Goal: Task Accomplishment & Management: Complete application form

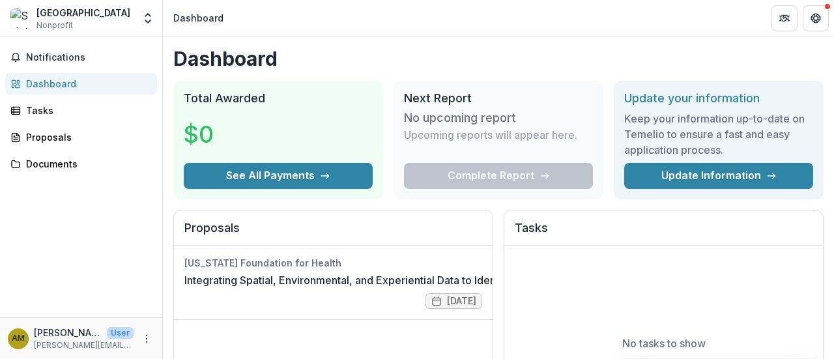
click at [65, 87] on div "Dashboard" at bounding box center [86, 84] width 121 height 14
click at [381, 278] on link "Integrating Spatial, Environmental, and Experiential Data to Identify Health In…" at bounding box center [439, 280] width 510 height 16
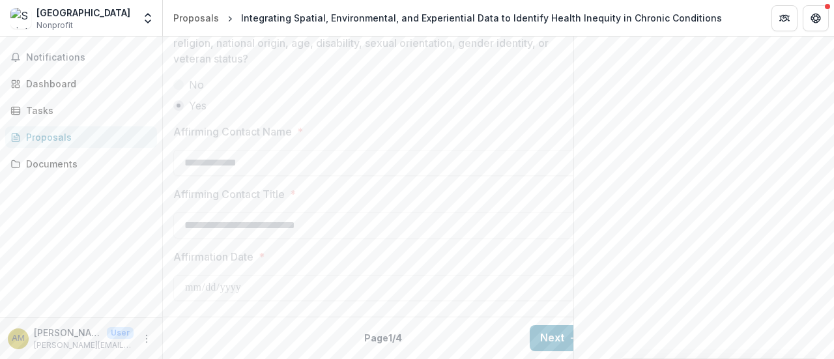
scroll to position [2248, 0]
click at [546, 329] on button "Next" at bounding box center [560, 338] width 61 height 26
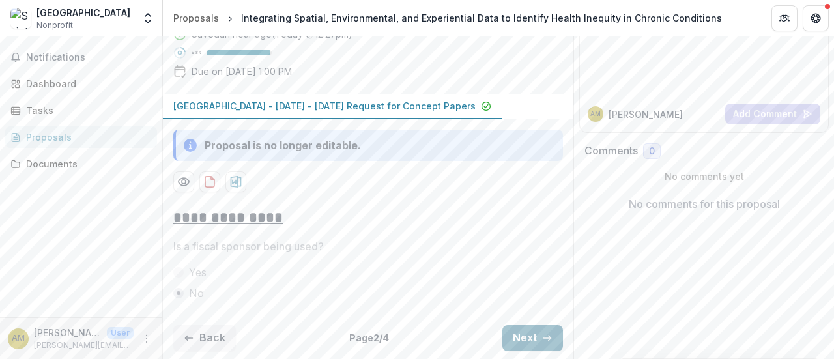
scroll to position [233, 0]
click at [543, 330] on button "Next" at bounding box center [532, 338] width 61 height 26
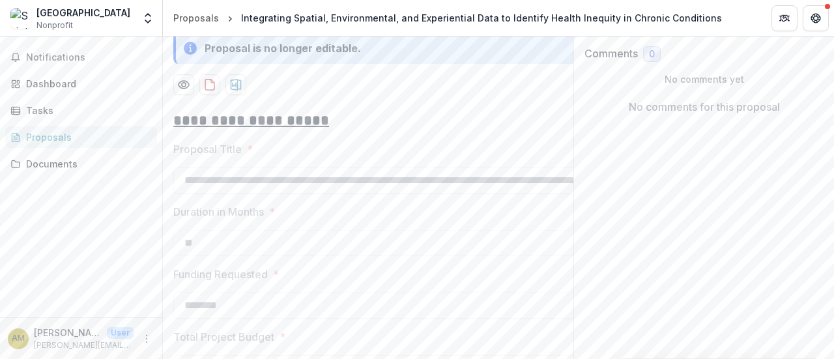
scroll to position [1338, 0]
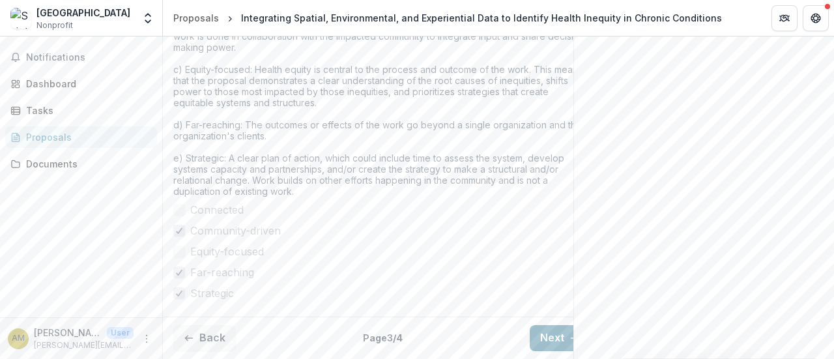
click at [543, 330] on button "Next" at bounding box center [560, 338] width 61 height 26
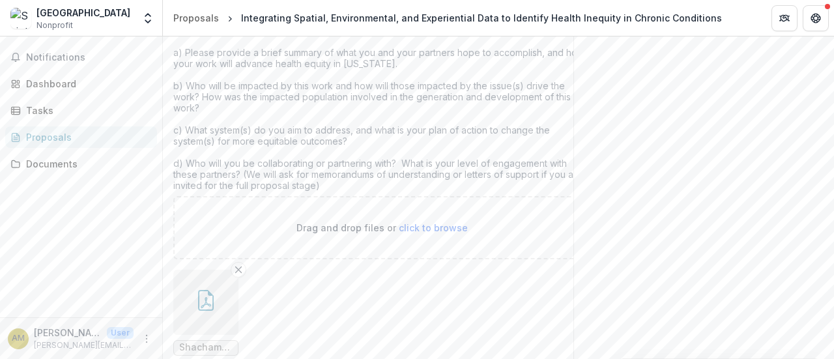
scroll to position [599, 0]
drag, startPoint x: 0, startPoint y: 238, endPoint x: 4, endPoint y: 233, distance: 7.0
click at [0, 236] on div "Notifications Dashboard Tasks Proposals Documents" at bounding box center [81, 176] width 162 height 281
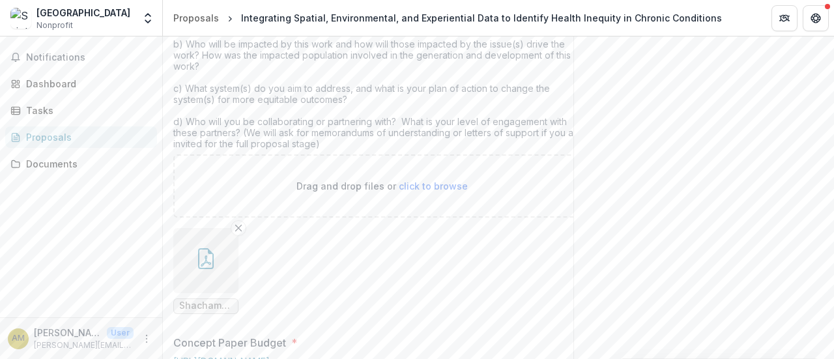
scroll to position [558, 0]
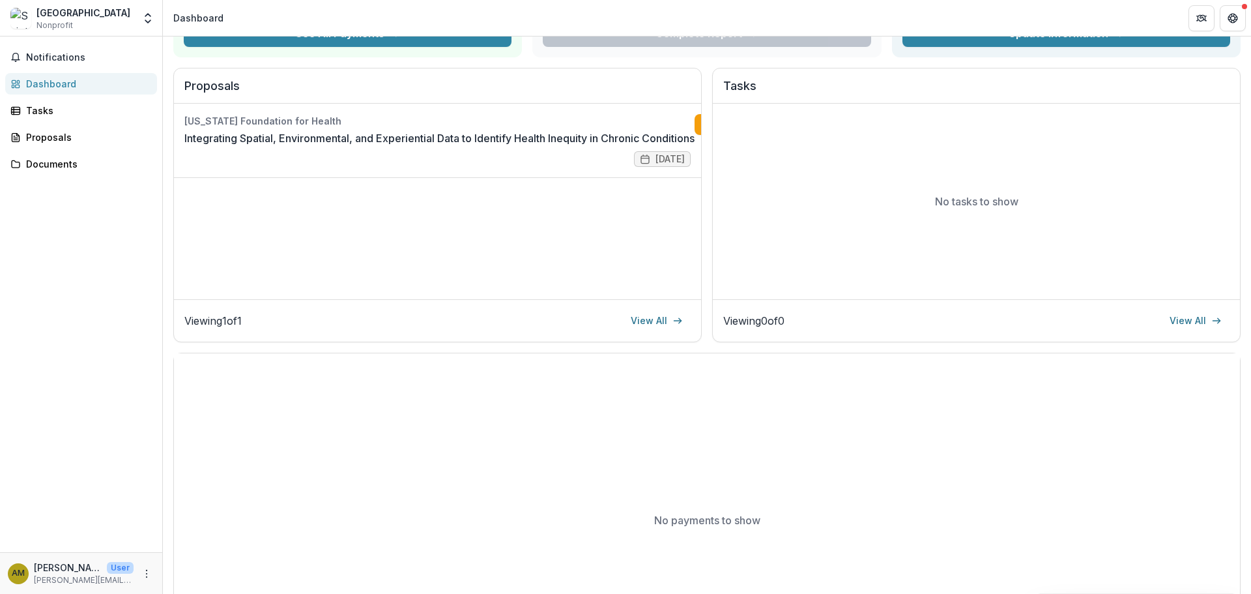
scroll to position [0, 79]
click at [659, 124] on link "Complete" at bounding box center [663, 124] width 75 height 21
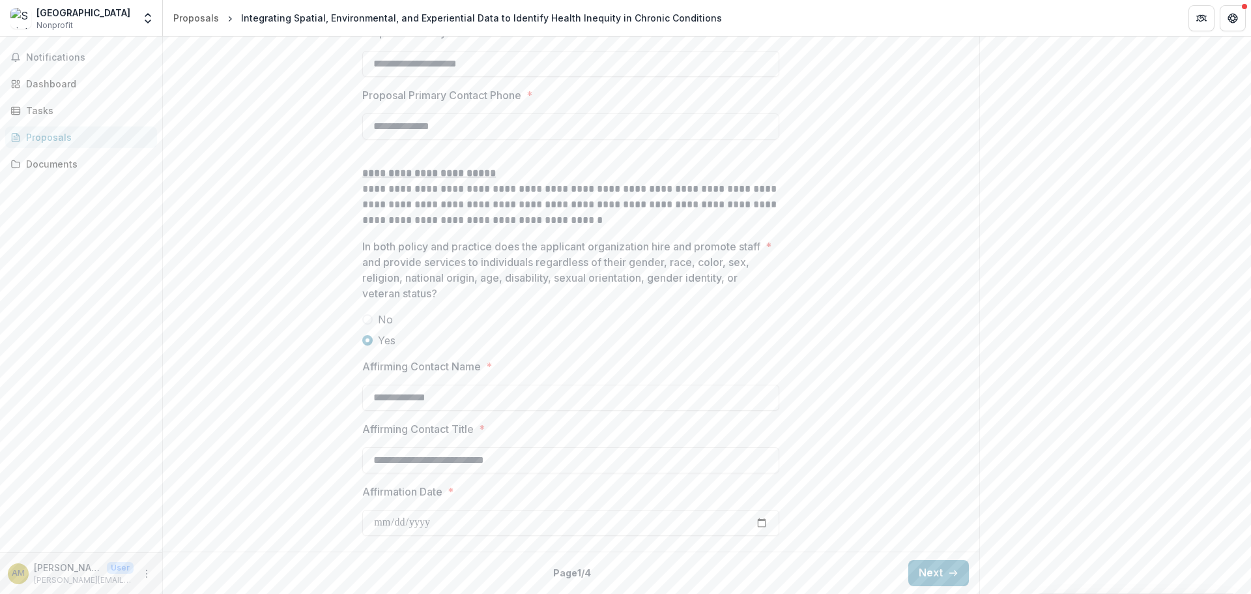
scroll to position [1949, 0]
click at [922, 573] on button "Next" at bounding box center [938, 573] width 61 height 26
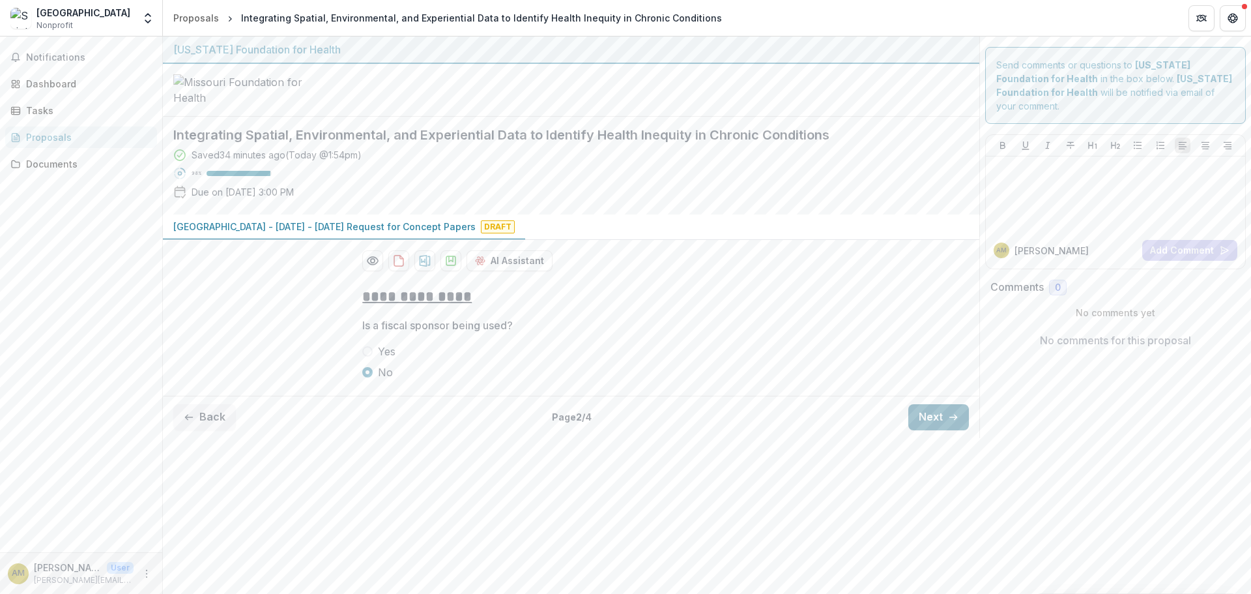
scroll to position [0, 0]
click at [934, 430] on button "Next" at bounding box center [938, 417] width 61 height 26
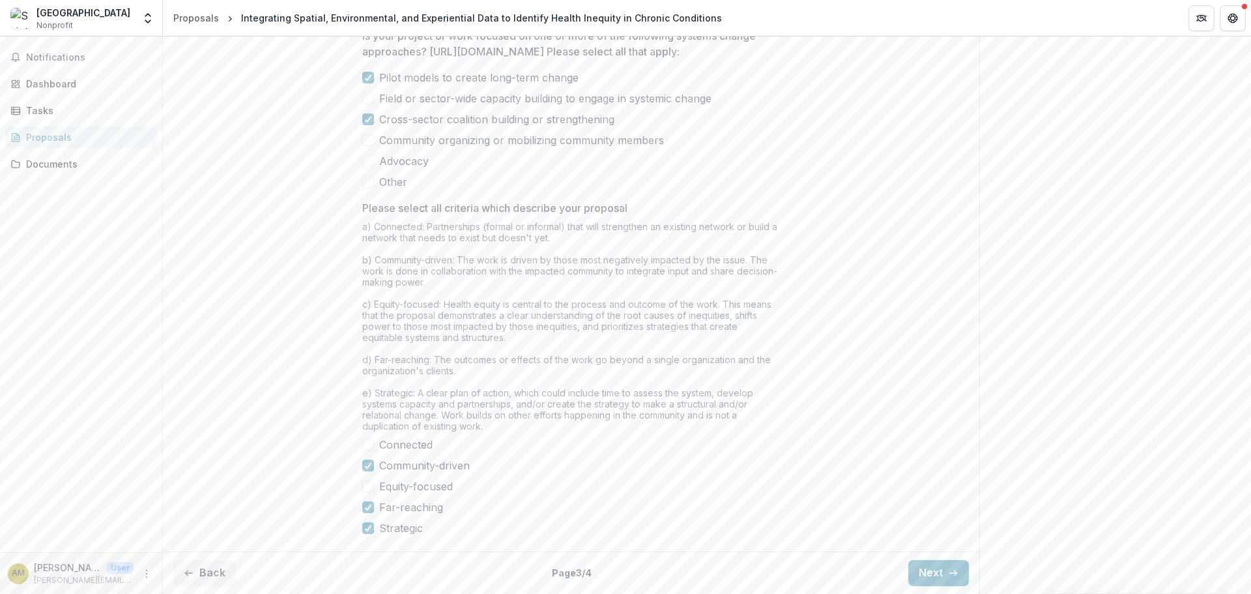
scroll to position [1043, 0]
click at [930, 568] on button "Next" at bounding box center [938, 573] width 61 height 26
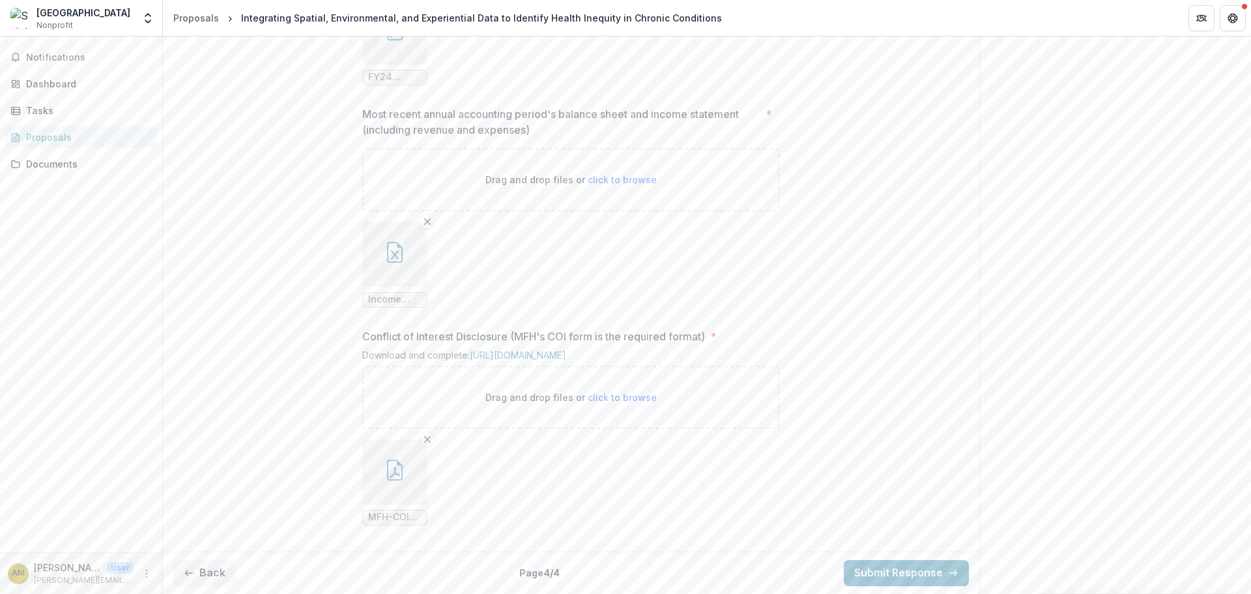
scroll to position [1389, 0]
click at [915, 576] on button "Submit Response" at bounding box center [906, 573] width 125 height 26
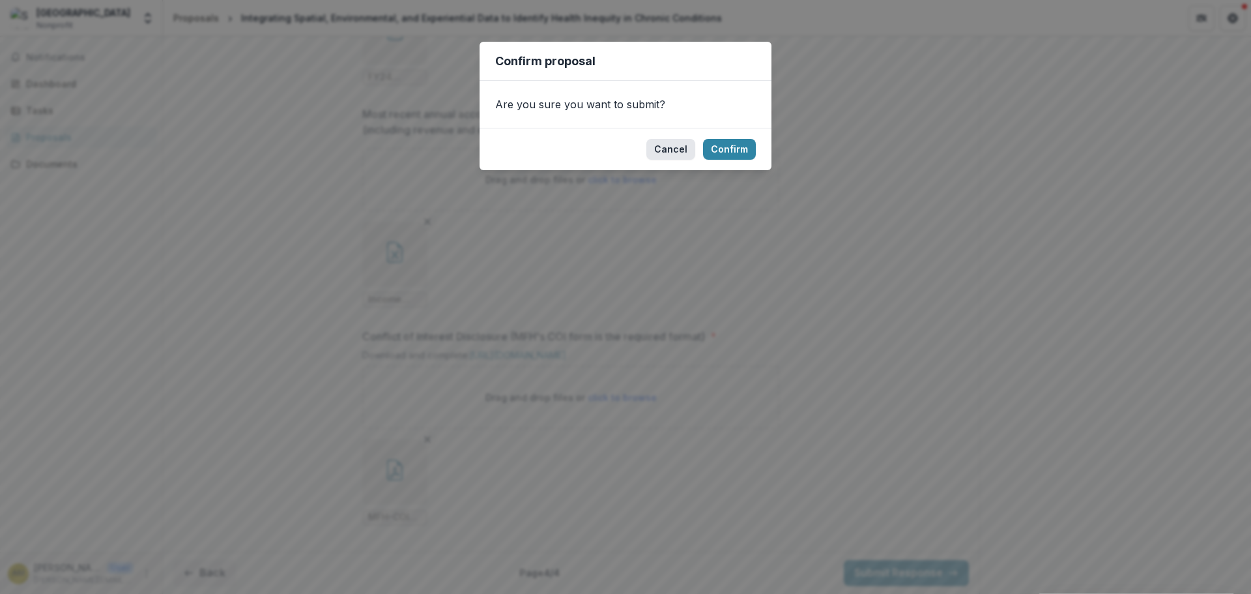
click at [681, 153] on button "Cancel" at bounding box center [670, 149] width 49 height 21
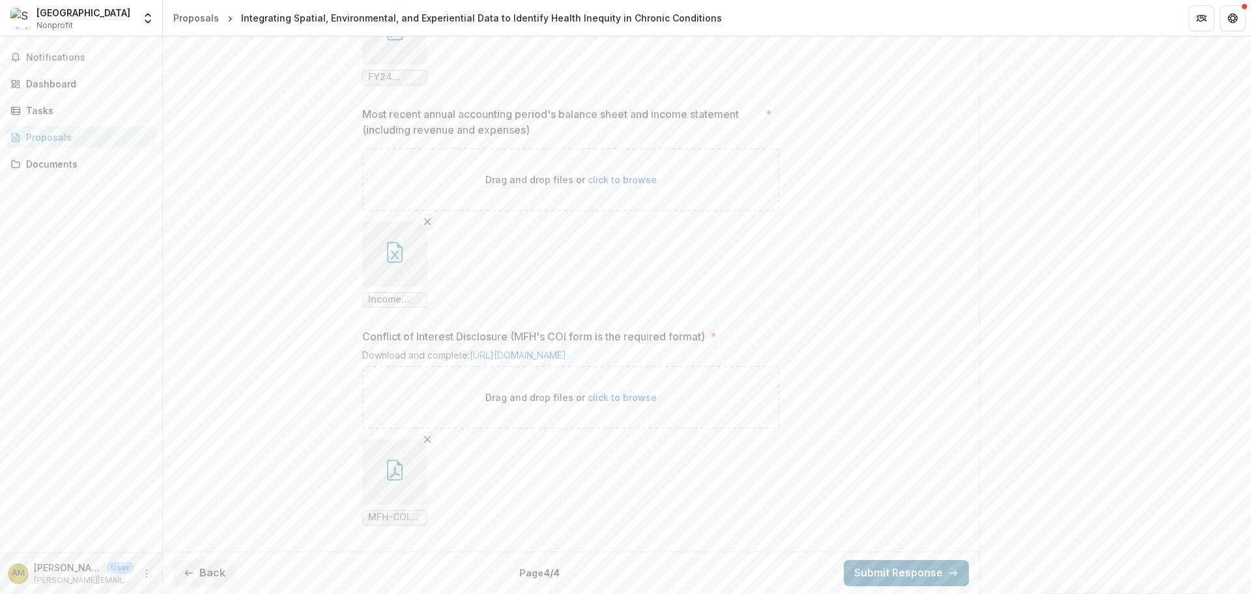
click at [876, 569] on button "Submit Response" at bounding box center [906, 573] width 125 height 26
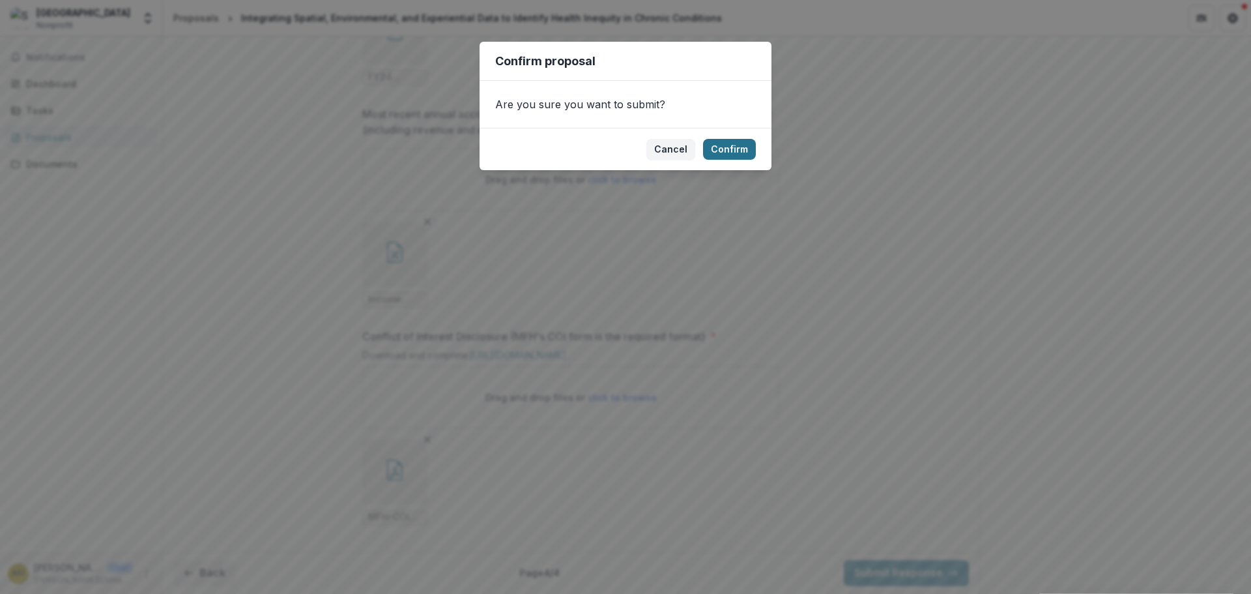
click at [717, 143] on button "Confirm" at bounding box center [729, 149] width 53 height 21
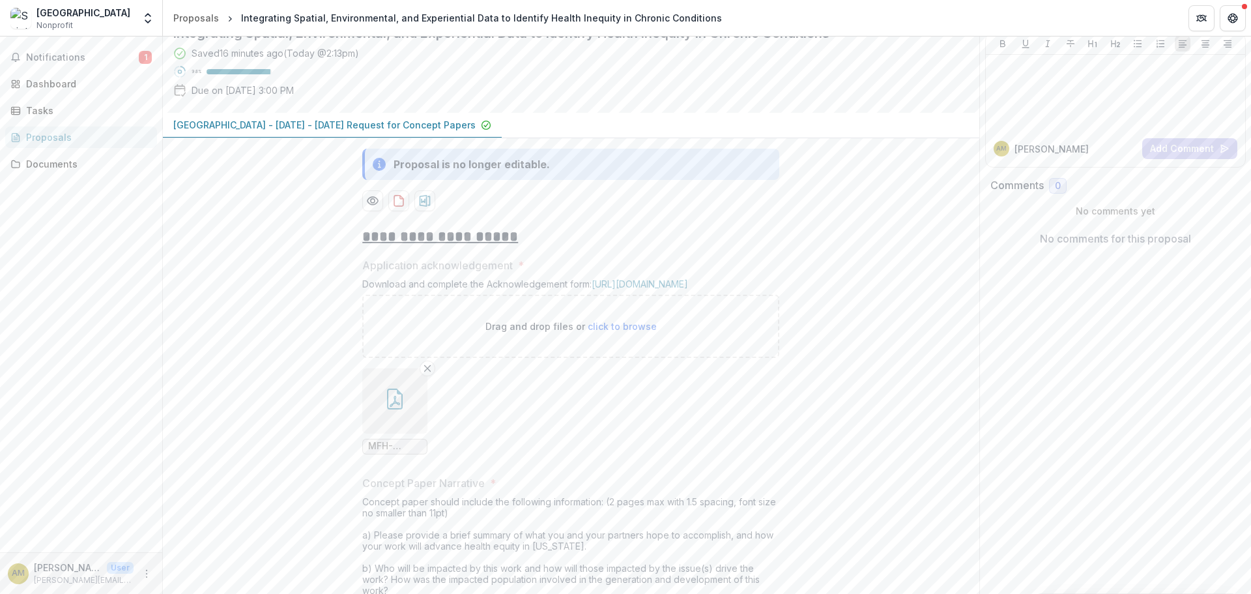
scroll to position [0, 0]
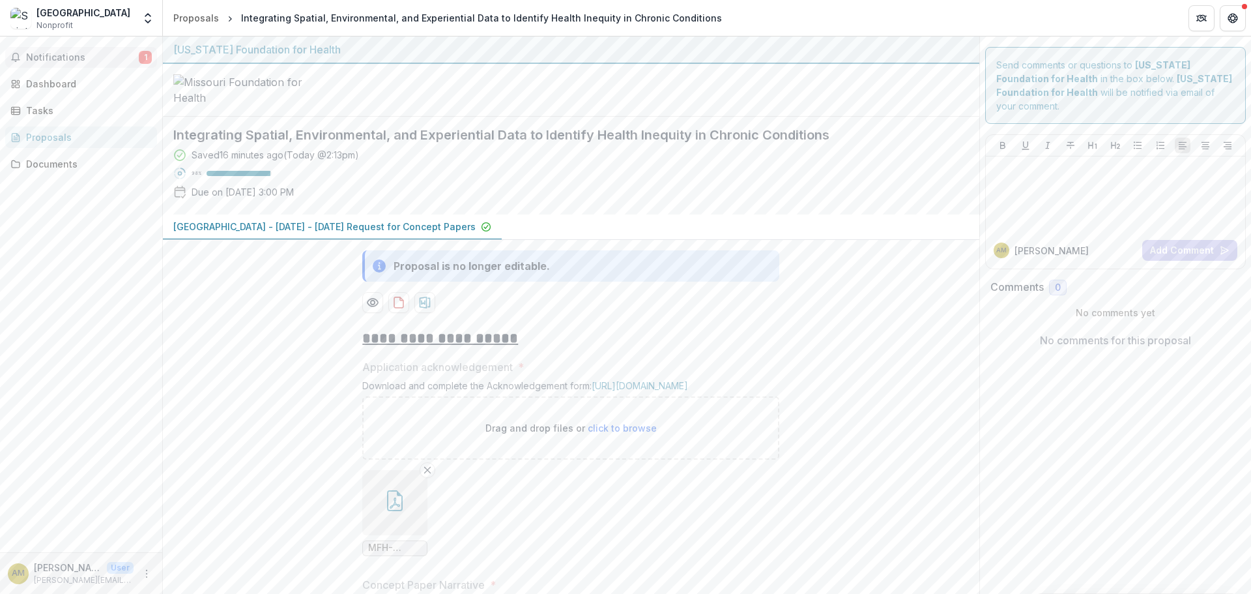
click at [75, 59] on span "Notifications" at bounding box center [82, 57] width 113 height 11
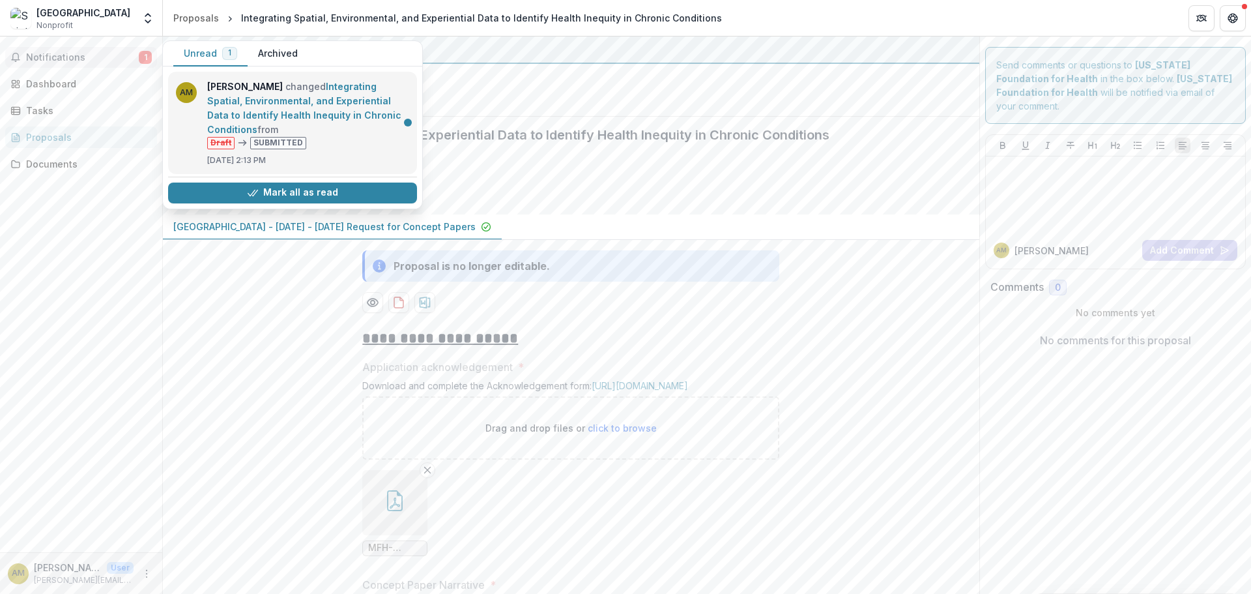
click at [281, 112] on link "Integrating Spatial, Environmental, and Experiential Data to Identify Health In…" at bounding box center [304, 108] width 194 height 54
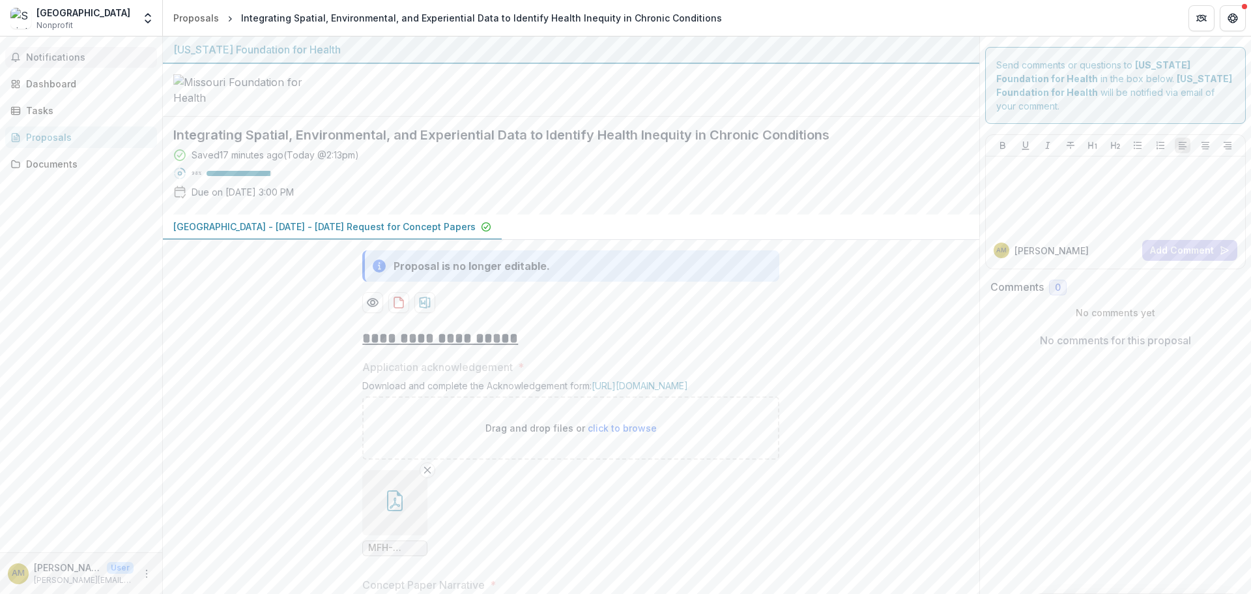
click at [74, 62] on span "Notifications" at bounding box center [89, 57] width 126 height 11
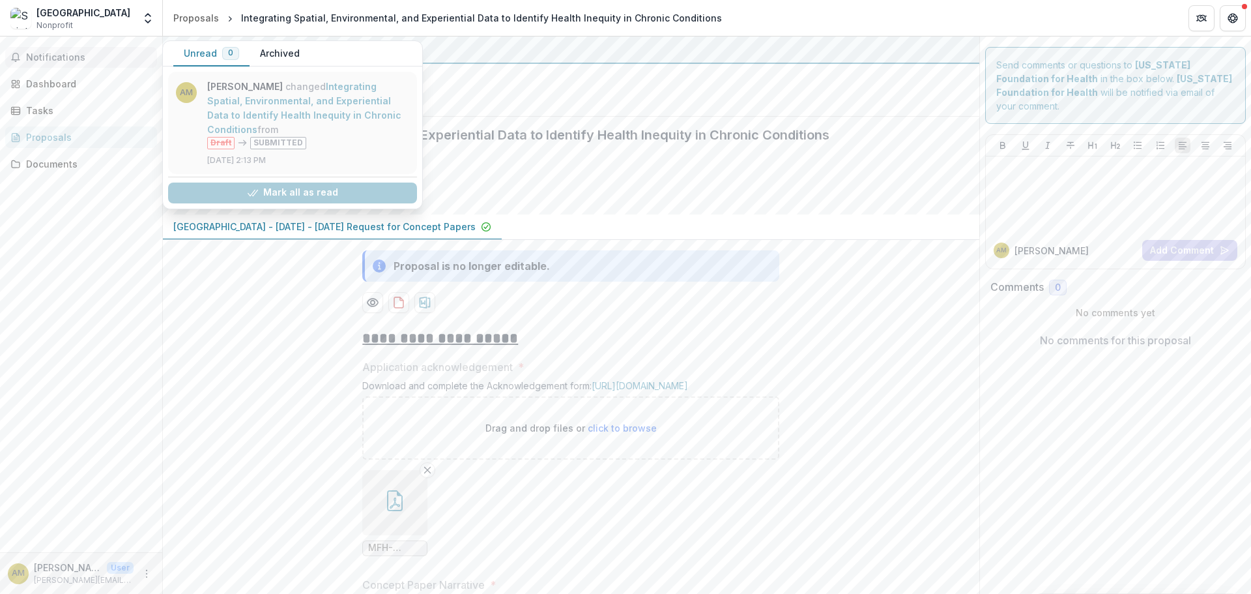
click at [223, 113] on link "Integrating Spatial, Environmental, and Experiential Data to Identify Health In…" at bounding box center [304, 108] width 194 height 54
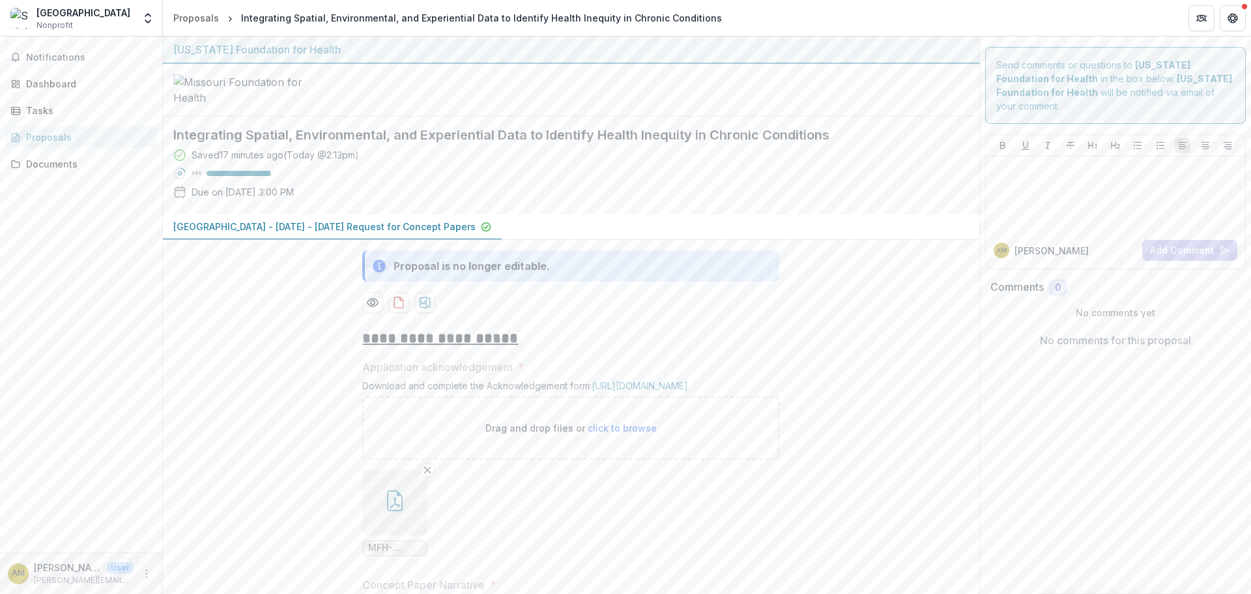
click at [53, 141] on div "Proposals" at bounding box center [86, 137] width 121 height 14
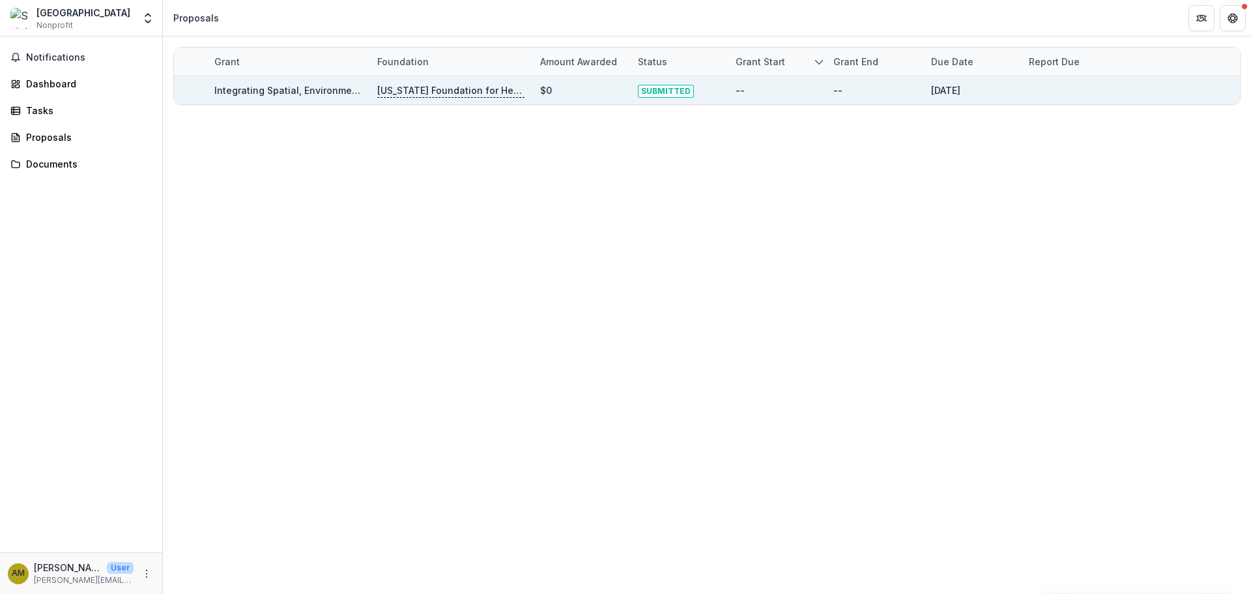
click at [665, 95] on span "SUBMITTED" at bounding box center [666, 91] width 56 height 13
click at [300, 95] on link "Integrating Spatial, Environmental, and Experiential Data to Identify Health In…" at bounding box center [454, 90] width 481 height 11
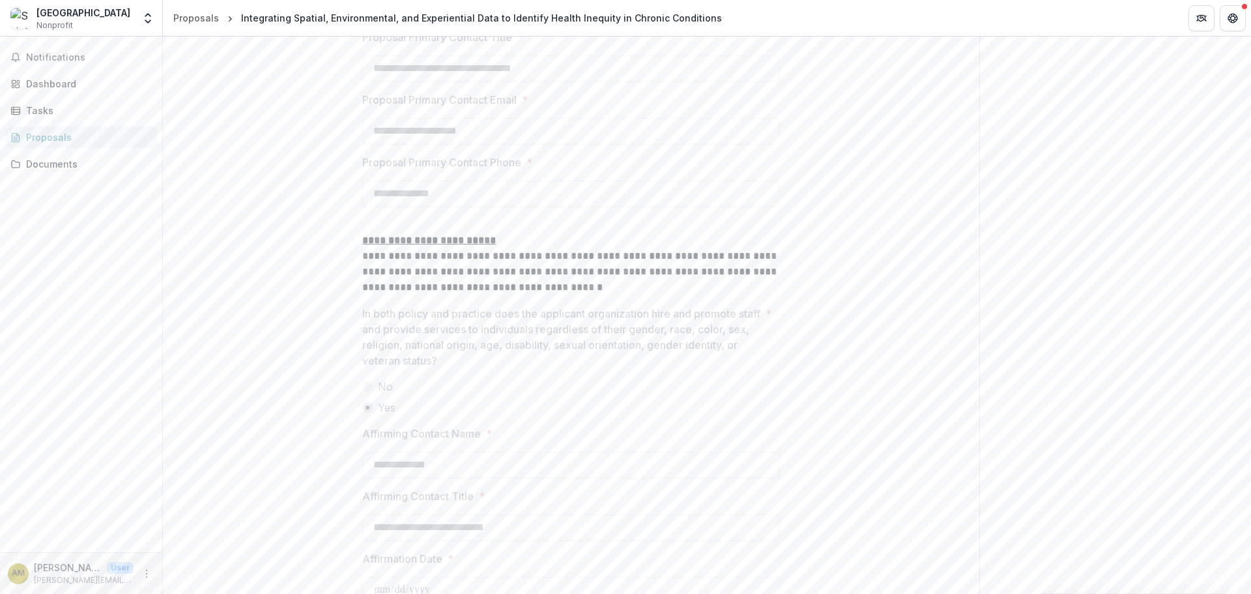
scroll to position [1990, 0]
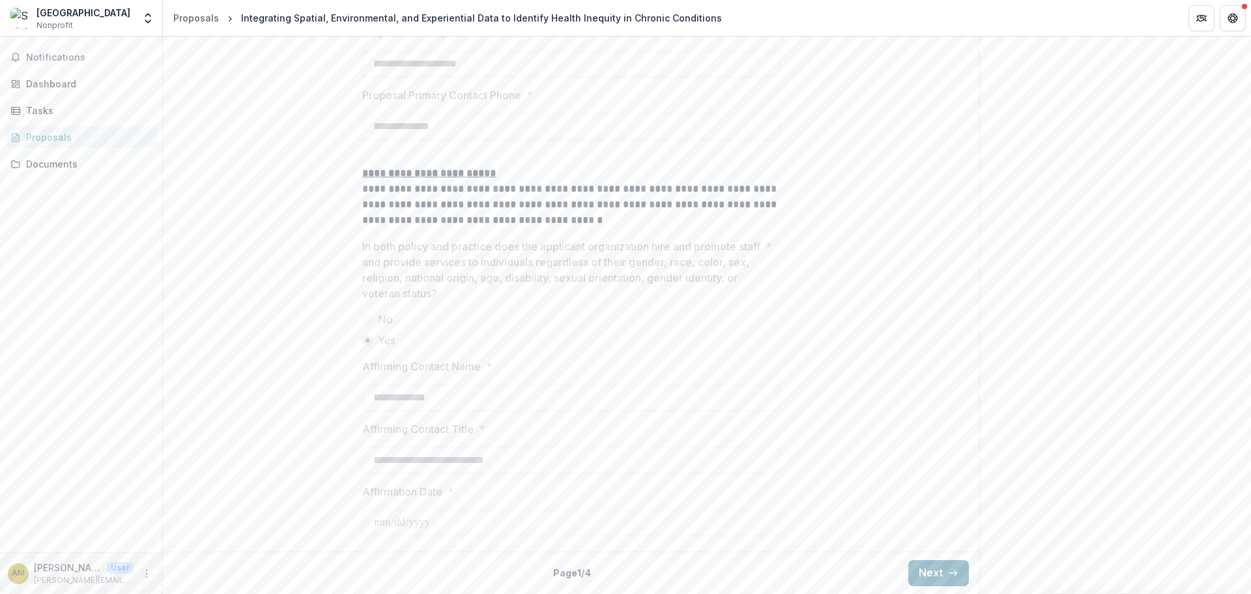
click at [934, 580] on button "Next" at bounding box center [938, 573] width 61 height 26
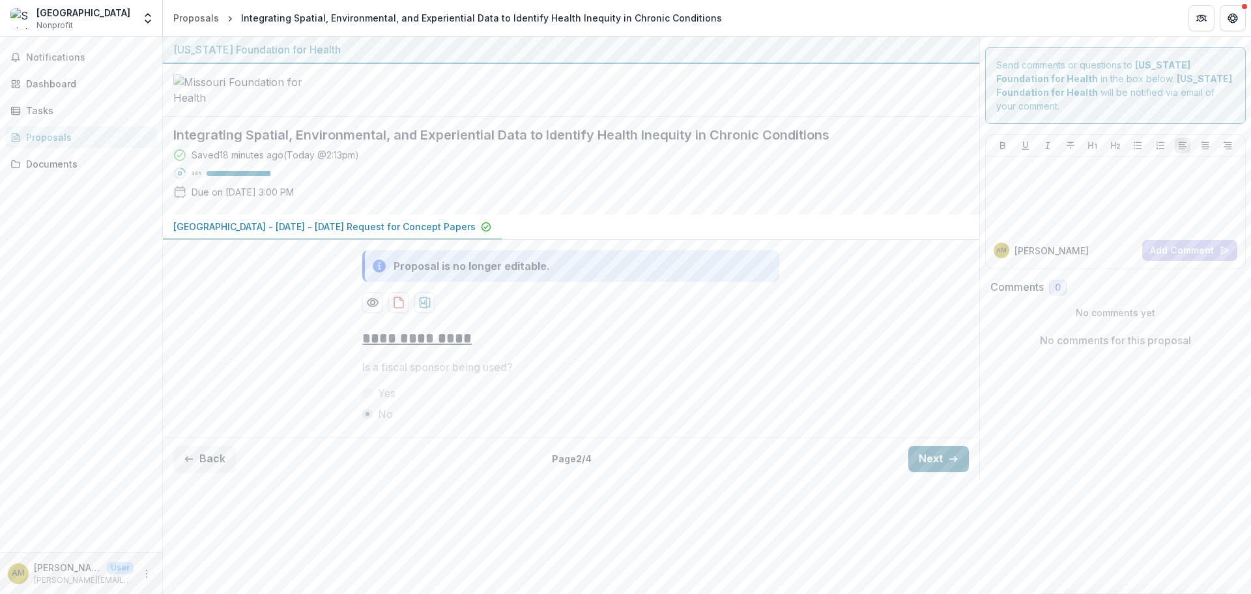
click at [924, 472] on button "Next" at bounding box center [938, 459] width 61 height 26
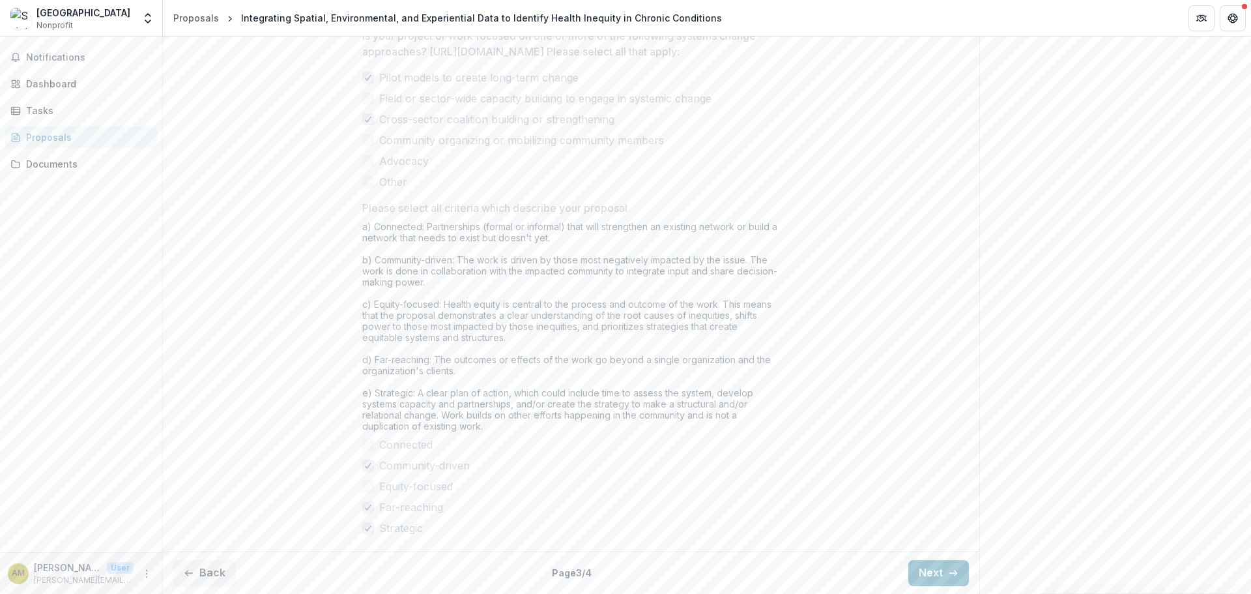
scroll to position [1085, 0]
click at [924, 568] on button "Next" at bounding box center [938, 573] width 61 height 26
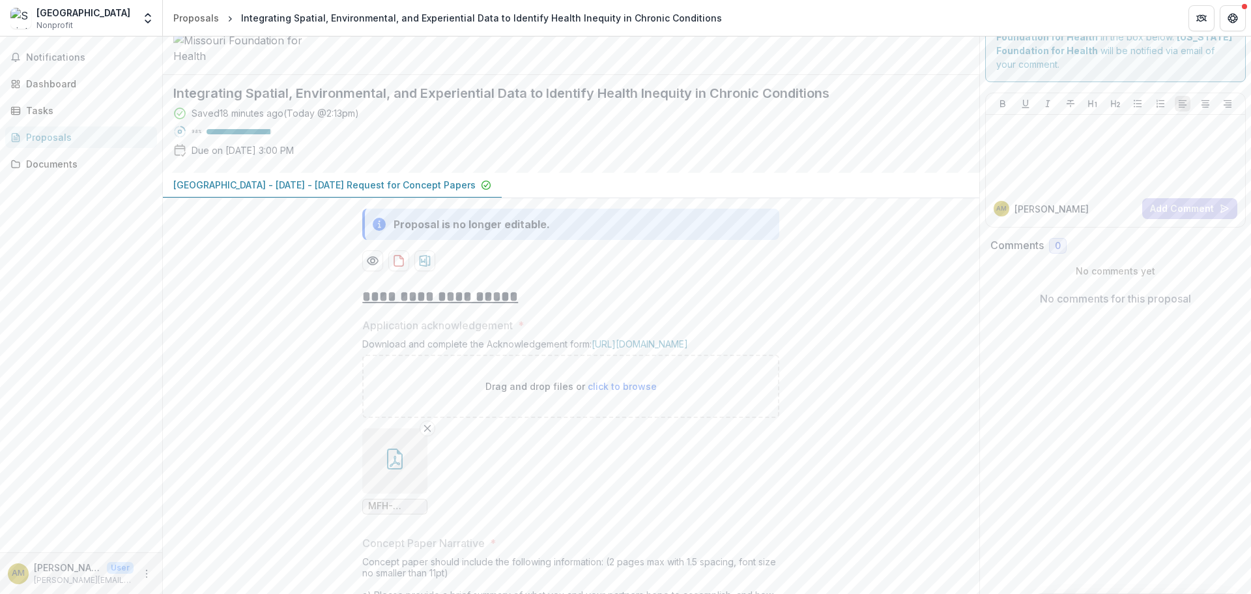
scroll to position [0, 0]
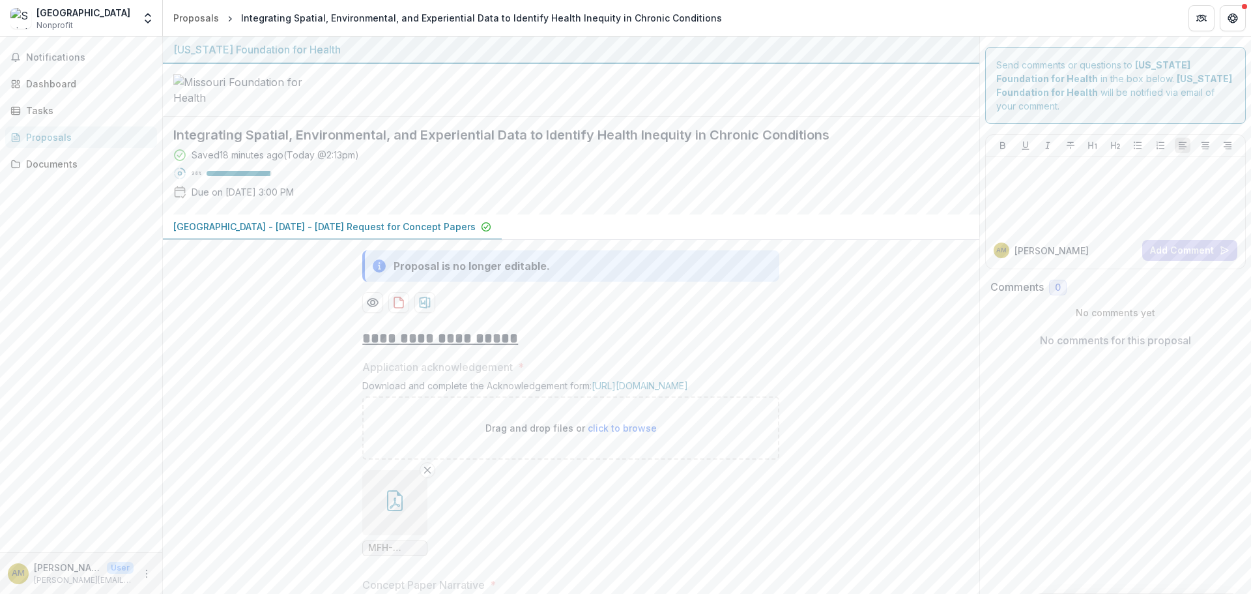
click at [394, 233] on p "[GEOGRAPHIC_DATA] - [DATE] - [DATE] Request for Concept Papers" at bounding box center [324, 227] width 302 height 14
